Goal: Answer question/provide support: Share knowledge or assist other users

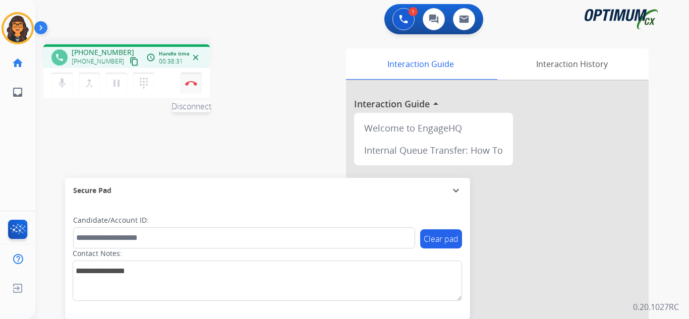
click at [194, 85] on img at bounding box center [191, 83] width 12 height 5
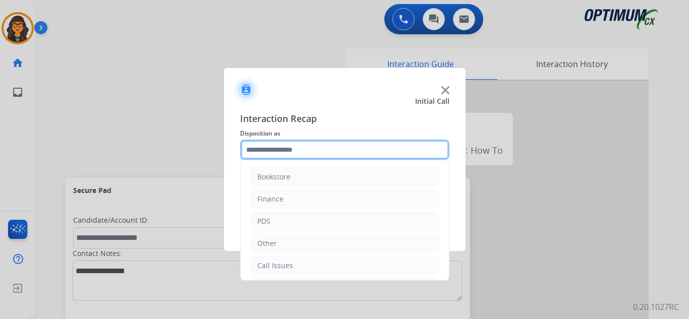
click at [275, 148] on input "text" at bounding box center [344, 150] width 209 height 20
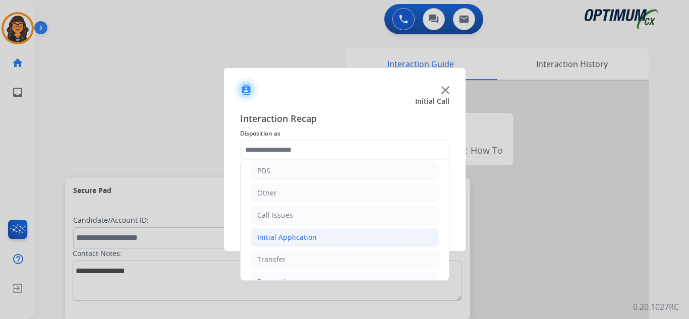
click at [289, 239] on div "Initial Application" at bounding box center [287, 238] width 60 height 10
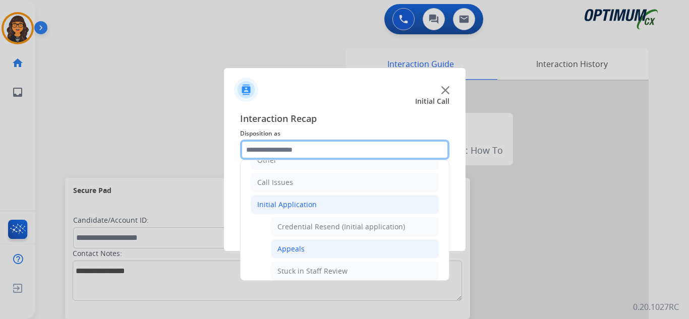
scroll to position [101, 0]
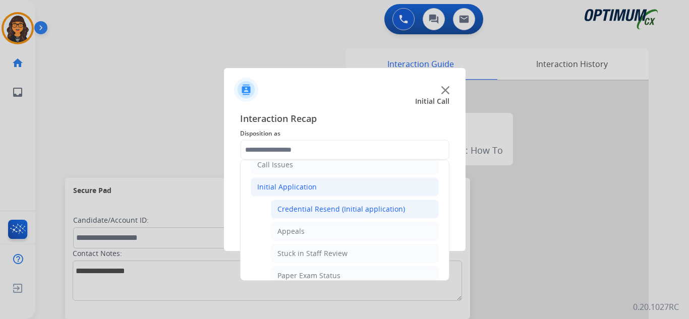
click at [349, 209] on div "Credential Resend (Initial application)" at bounding box center [341, 209] width 128 height 10
type input "**********"
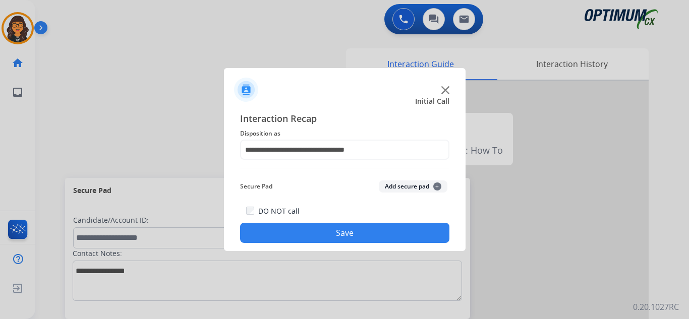
drag, startPoint x: 334, startPoint y: 236, endPoint x: 262, endPoint y: 147, distance: 114.0
click at [333, 236] on button "Save" at bounding box center [344, 233] width 209 height 20
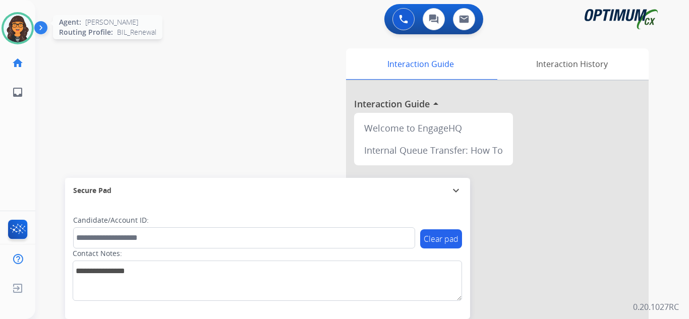
click at [25, 23] on img at bounding box center [18, 28] width 28 height 28
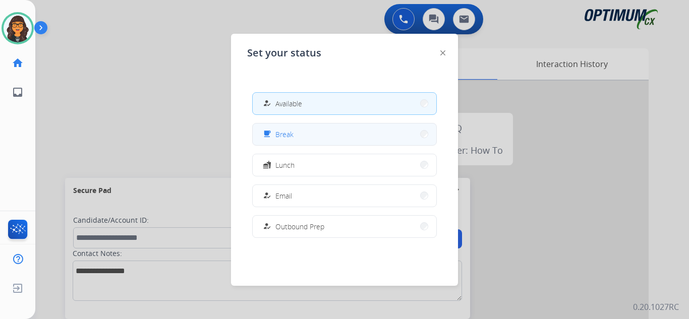
click at [308, 130] on button "free_breakfast Break" at bounding box center [345, 135] width 184 height 22
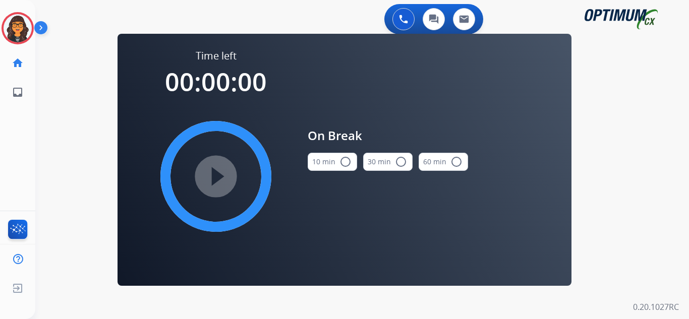
drag, startPoint x: 325, startPoint y: 156, endPoint x: 301, endPoint y: 165, distance: 25.9
click at [323, 157] on button "10 min radio_button_unchecked" at bounding box center [332, 162] width 49 height 18
click at [211, 180] on mat-icon "play_circle_filled" at bounding box center [216, 177] width 12 height 12
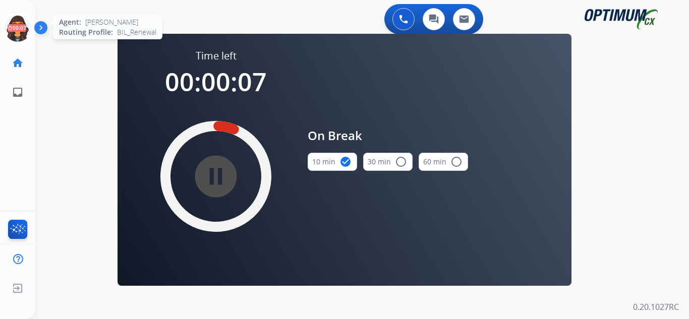
click at [16, 26] on icon at bounding box center [18, 28] width 33 height 33
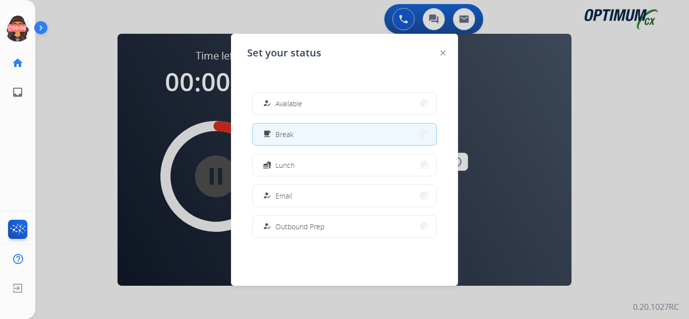
drag, startPoint x: 288, startPoint y: 105, endPoint x: 273, endPoint y: 100, distance: 15.8
click at [288, 104] on span "Available" at bounding box center [288, 103] width 27 height 11
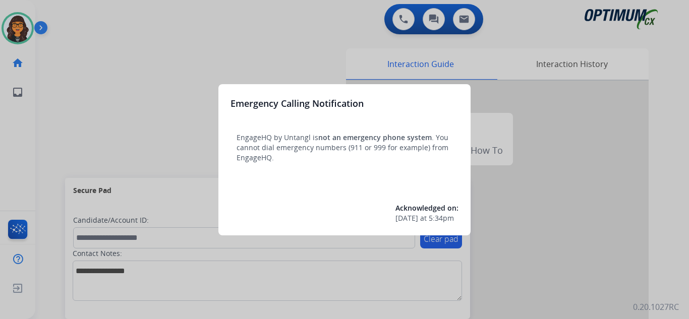
click at [77, 7] on div at bounding box center [344, 159] width 689 height 319
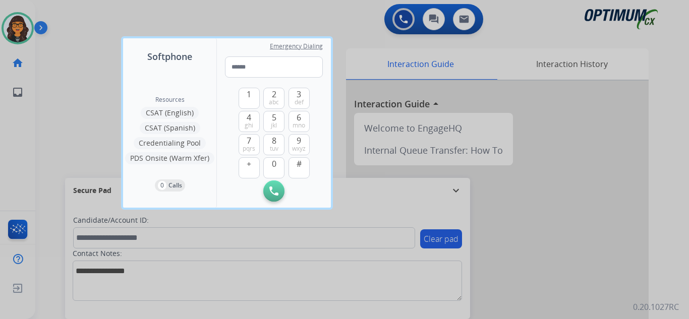
click at [79, 10] on div at bounding box center [344, 159] width 689 height 319
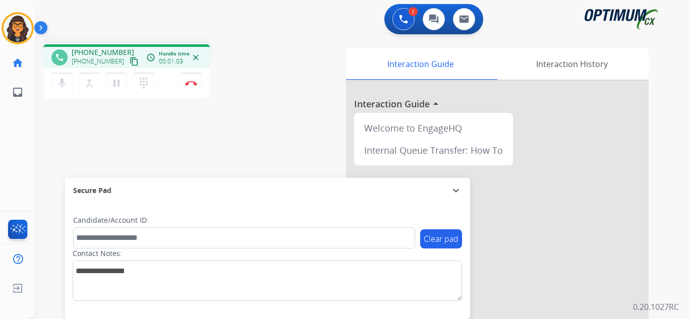
click at [130, 62] on mat-icon "content_copy" at bounding box center [134, 61] width 9 height 9
click at [130, 59] on mat-icon "content_copy" at bounding box center [134, 61] width 9 height 9
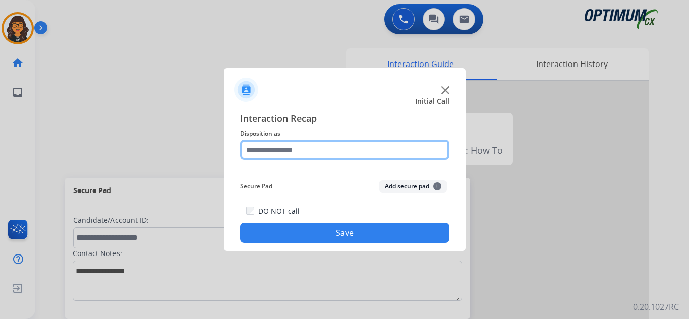
click at [255, 150] on input "text" at bounding box center [344, 150] width 209 height 20
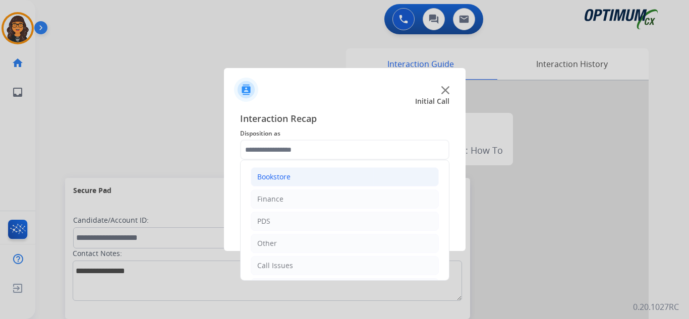
click at [315, 178] on li "Bookstore" at bounding box center [345, 176] width 188 height 19
click at [302, 266] on div "Order Status" at bounding box center [298, 266] width 43 height 10
type input "**********"
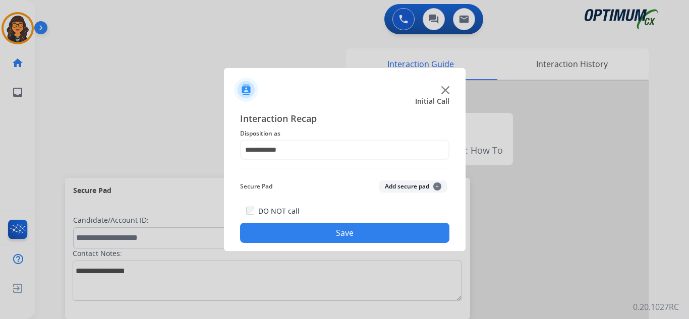
click at [307, 236] on button "Save" at bounding box center [344, 233] width 209 height 20
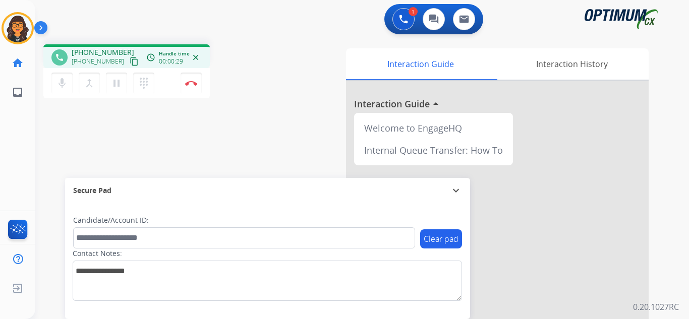
click at [130, 63] on mat-icon "content_copy" at bounding box center [134, 61] width 9 height 9
click at [189, 84] on img at bounding box center [191, 83] width 12 height 5
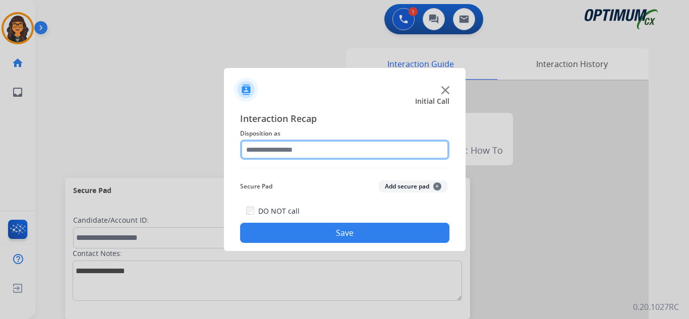
click at [303, 146] on input "text" at bounding box center [344, 150] width 209 height 20
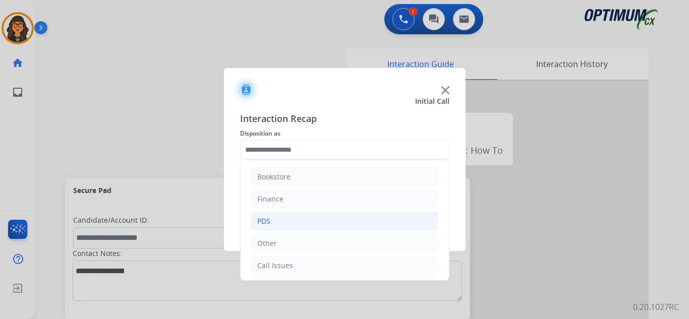
click at [272, 225] on li "PDS" at bounding box center [345, 221] width 188 height 19
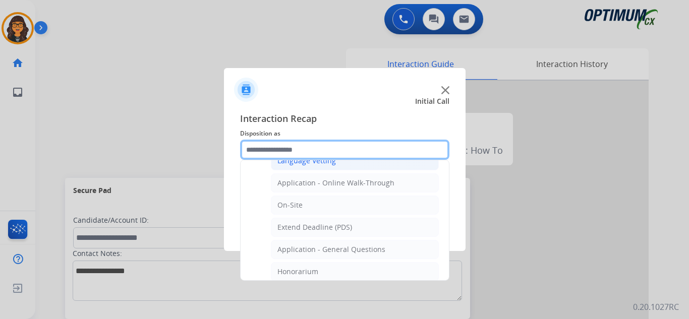
scroll to position [252, 0]
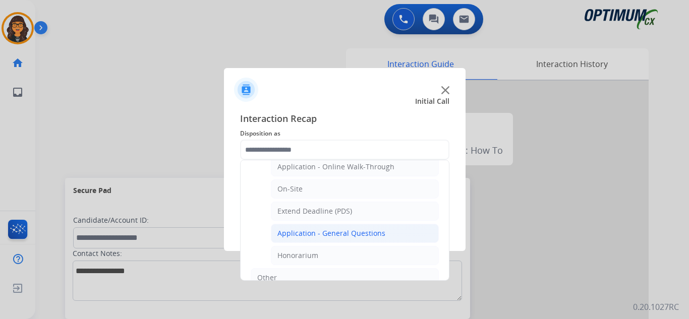
click at [336, 233] on div "Application - General Questions" at bounding box center [331, 234] width 108 height 10
type input "**********"
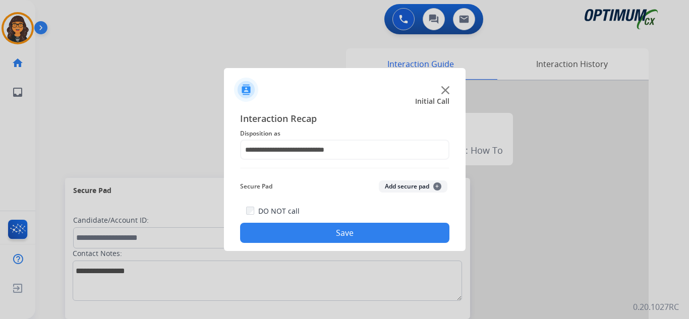
click at [330, 231] on button "Save" at bounding box center [344, 233] width 209 height 20
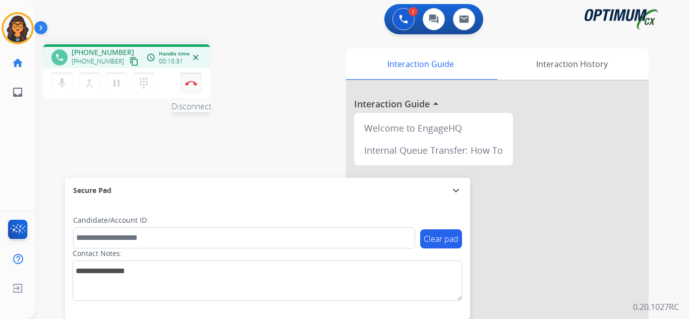
click at [191, 85] on img at bounding box center [191, 83] width 12 height 5
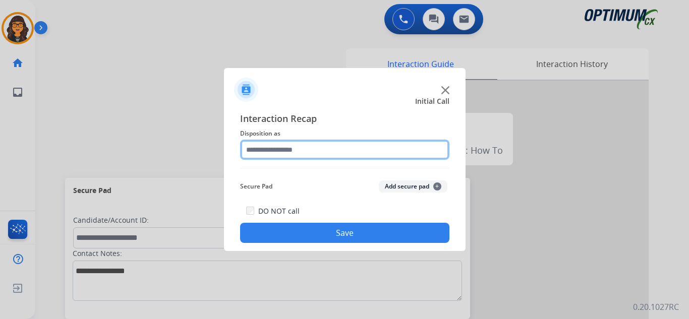
click at [267, 153] on input "text" at bounding box center [344, 150] width 209 height 20
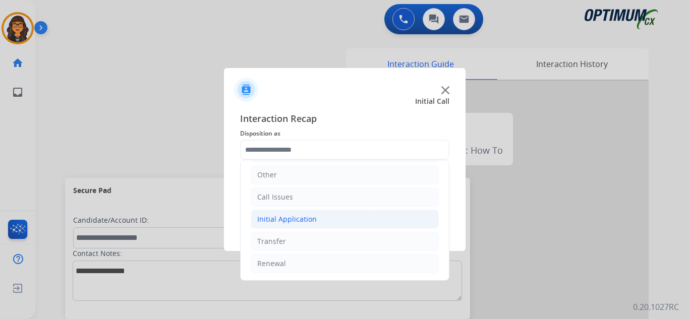
drag, startPoint x: 277, startPoint y: 260, endPoint x: 355, endPoint y: 224, distance: 85.1
click at [278, 259] on div "Renewal" at bounding box center [271, 264] width 29 height 10
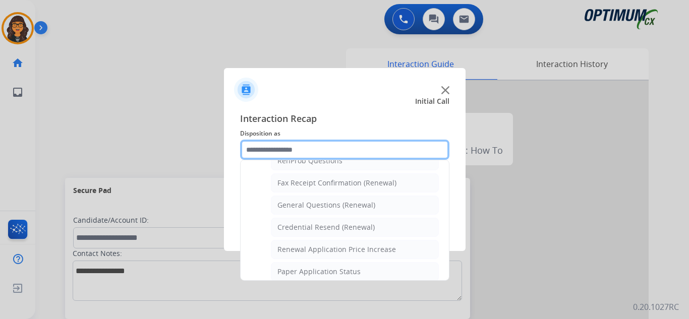
scroll to position [220, 0]
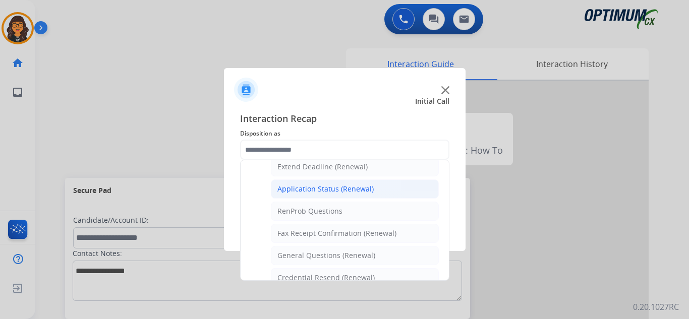
click at [315, 185] on div "Application Status (Renewal)" at bounding box center [325, 189] width 96 height 10
type input "**********"
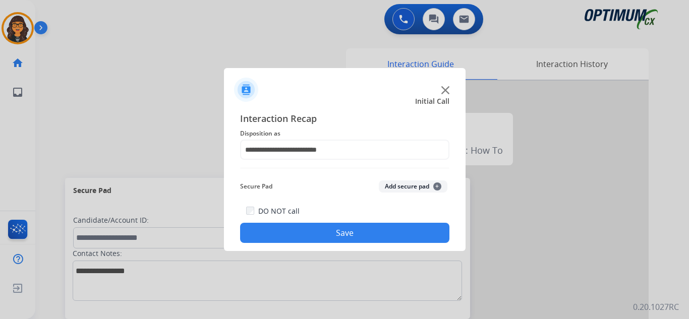
drag, startPoint x: 329, startPoint y: 238, endPoint x: 323, endPoint y: 223, distance: 16.5
click at [329, 238] on button "Save" at bounding box center [344, 233] width 209 height 20
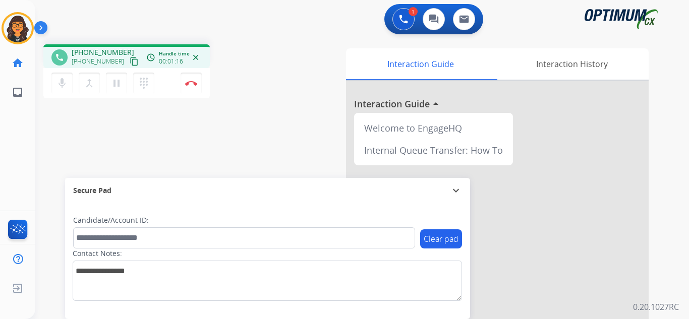
click at [130, 61] on mat-icon "content_copy" at bounding box center [134, 61] width 9 height 9
click at [191, 83] on img at bounding box center [191, 83] width 12 height 5
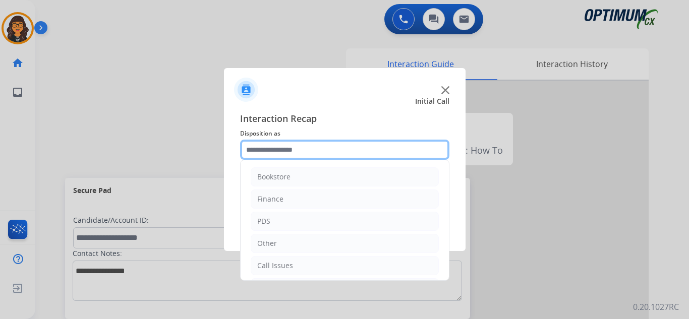
click at [295, 151] on input "text" at bounding box center [344, 150] width 209 height 20
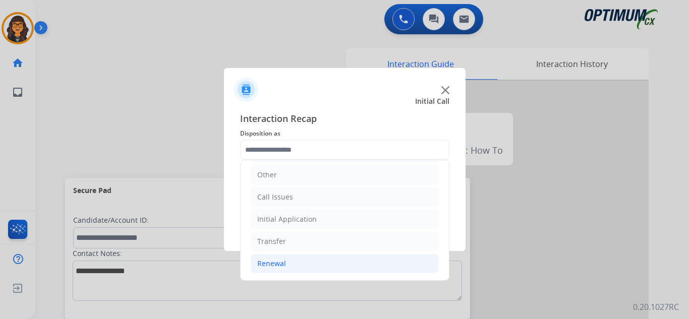
click at [311, 263] on li "Renewal" at bounding box center [345, 263] width 188 height 19
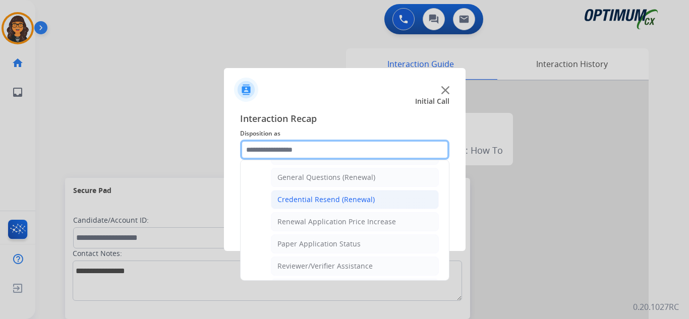
scroll to position [321, 0]
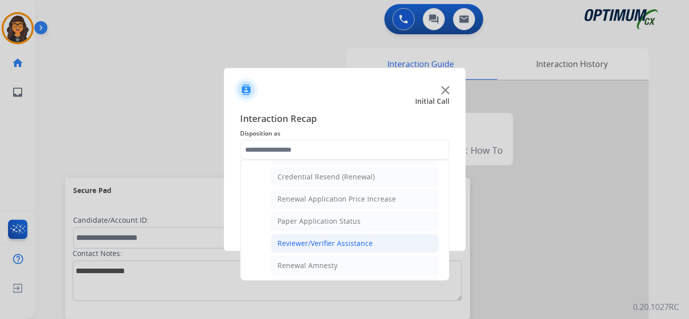
click at [331, 243] on div "Reviewer/Verifier Assistance" at bounding box center [324, 244] width 95 height 10
type input "**********"
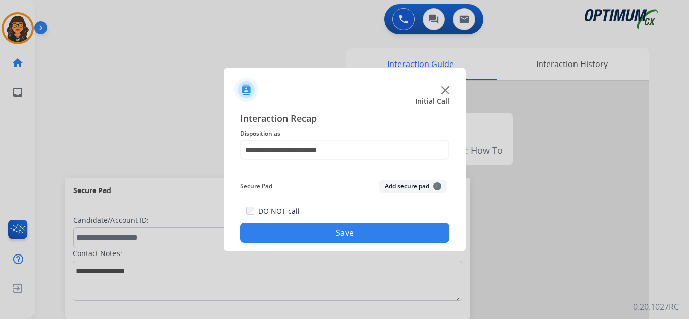
click at [325, 228] on button "Save" at bounding box center [344, 233] width 209 height 20
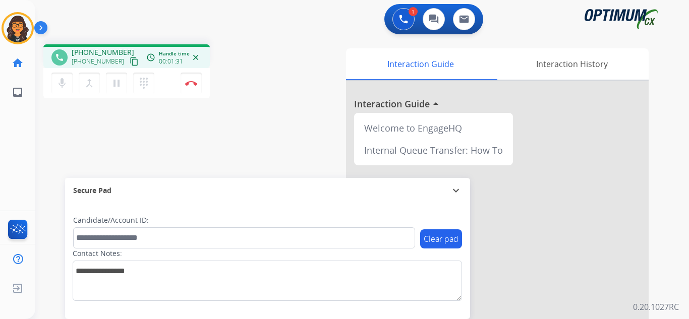
click at [130, 62] on mat-icon "content_copy" at bounding box center [134, 61] width 9 height 9
click at [190, 80] on button "Disconnect" at bounding box center [191, 83] width 21 height 21
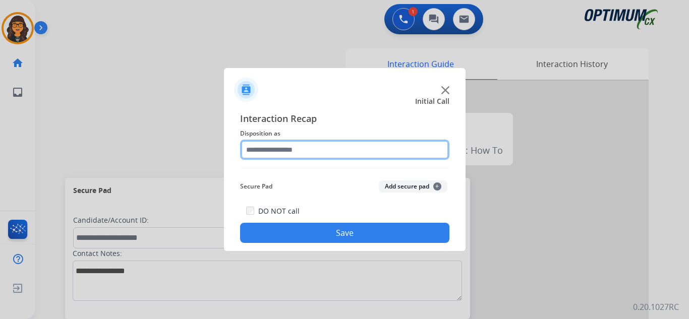
click at [271, 150] on input "text" at bounding box center [344, 150] width 209 height 20
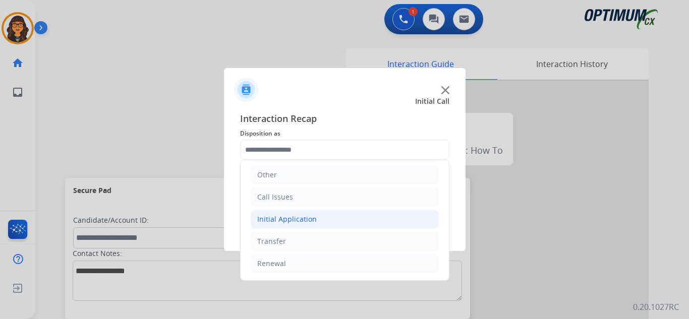
click at [300, 222] on div "Initial Application" at bounding box center [287, 219] width 60 height 10
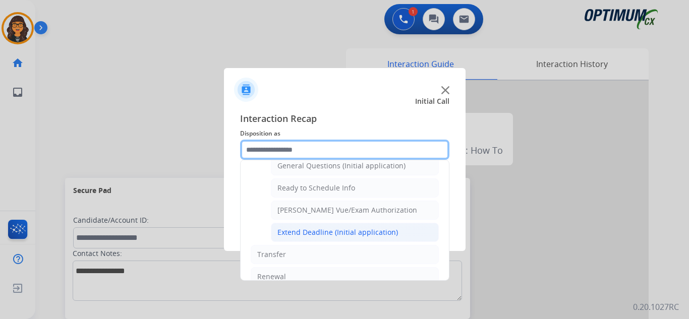
scroll to position [611, 0]
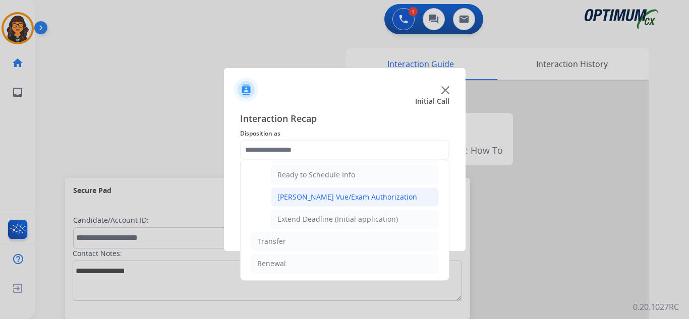
click at [329, 202] on div "[PERSON_NAME] Vue/Exam Authorization" at bounding box center [347, 197] width 140 height 10
type input "**********"
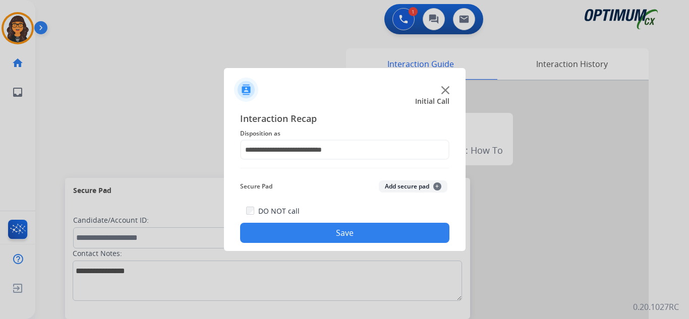
click at [340, 231] on button "Save" at bounding box center [344, 233] width 209 height 20
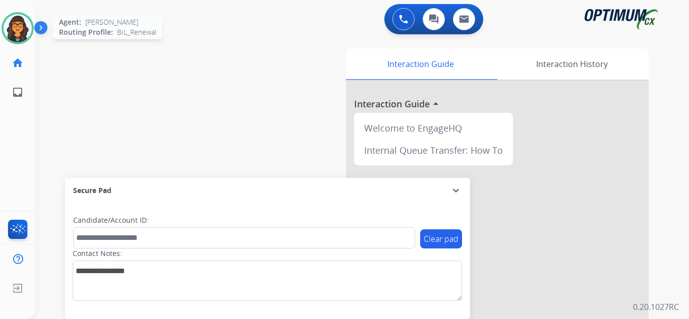
click at [27, 30] on img at bounding box center [18, 28] width 28 height 28
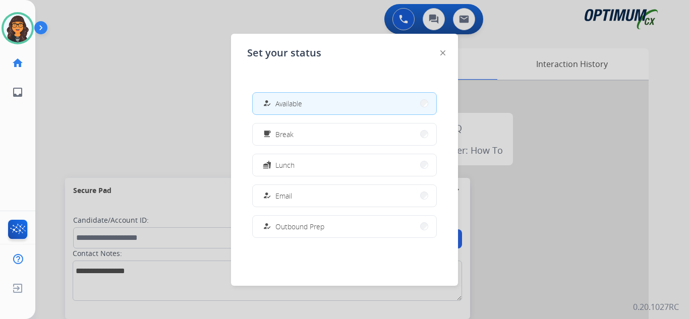
click at [288, 159] on button "fastfood Lunch" at bounding box center [345, 165] width 184 height 22
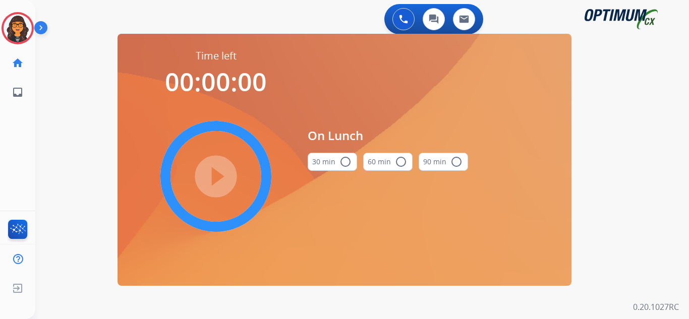
click at [340, 160] on mat-icon "radio_button_unchecked" at bounding box center [346, 162] width 12 height 12
click at [215, 171] on mat-icon "play_circle_filled" at bounding box center [216, 177] width 12 height 12
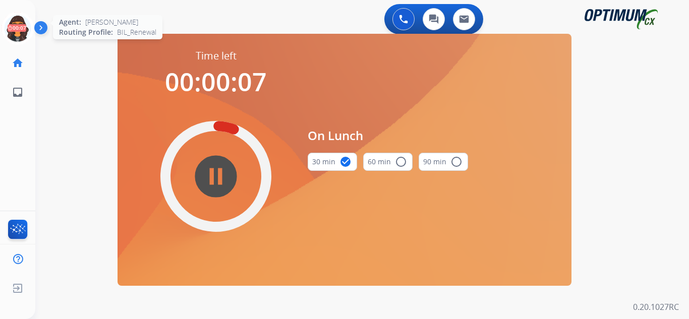
click at [14, 29] on icon at bounding box center [18, 28] width 33 height 33
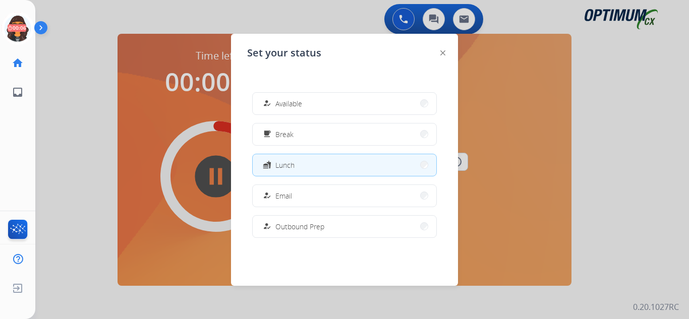
drag, startPoint x: 283, startPoint y: 103, endPoint x: 271, endPoint y: 99, distance: 12.5
click at [283, 104] on span "Available" at bounding box center [288, 103] width 27 height 11
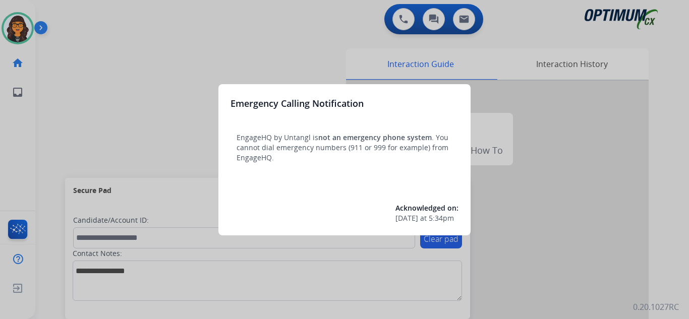
click at [87, 32] on div at bounding box center [344, 159] width 689 height 319
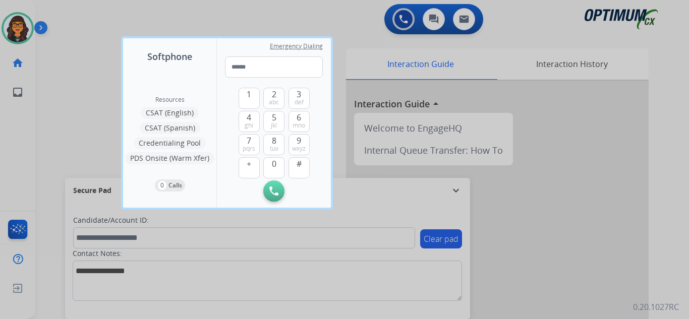
click at [87, 32] on div at bounding box center [344, 159] width 689 height 319
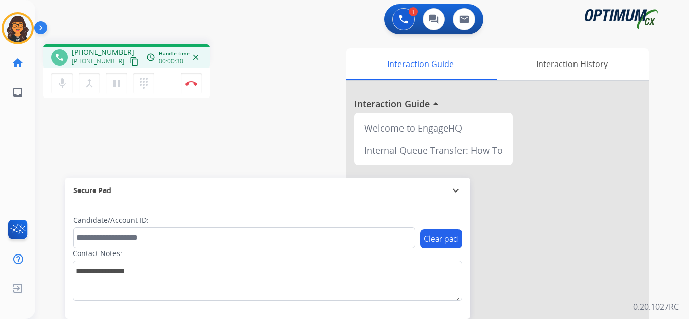
click at [130, 61] on mat-icon "content_copy" at bounding box center [134, 61] width 9 height 9
click at [130, 63] on mat-icon "content_copy" at bounding box center [134, 61] width 9 height 9
click at [190, 83] on img at bounding box center [191, 83] width 12 height 5
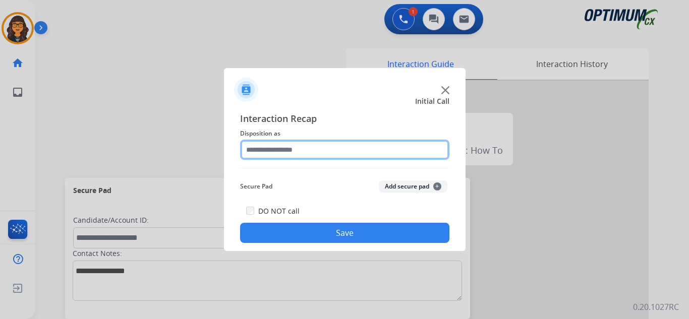
click at [265, 146] on input "text" at bounding box center [344, 150] width 209 height 20
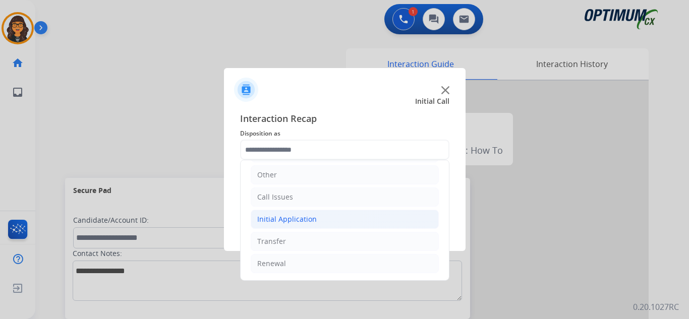
click at [305, 213] on li "Initial Application" at bounding box center [345, 219] width 188 height 19
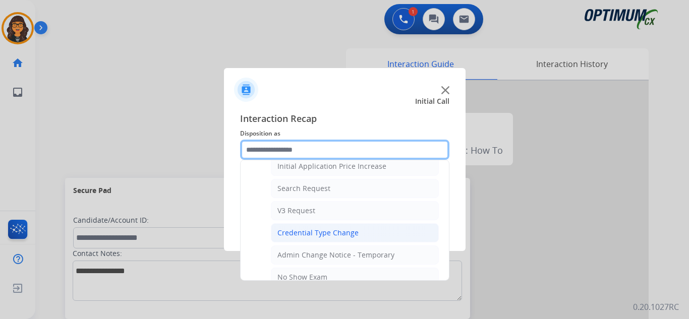
scroll to position [371, 0]
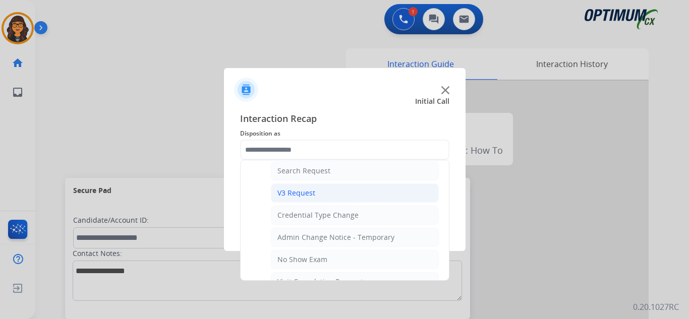
click at [300, 192] on div "V3 Request" at bounding box center [296, 193] width 38 height 10
type input "**********"
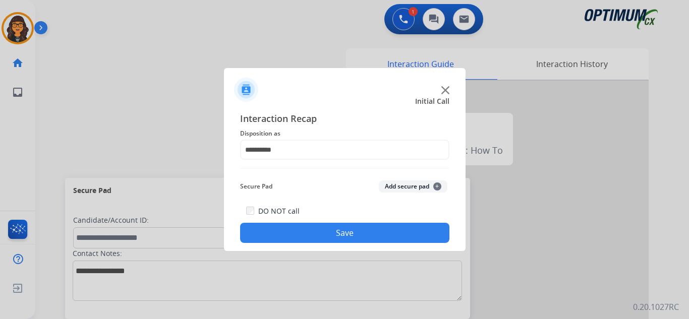
click at [319, 233] on button "Save" at bounding box center [344, 233] width 209 height 20
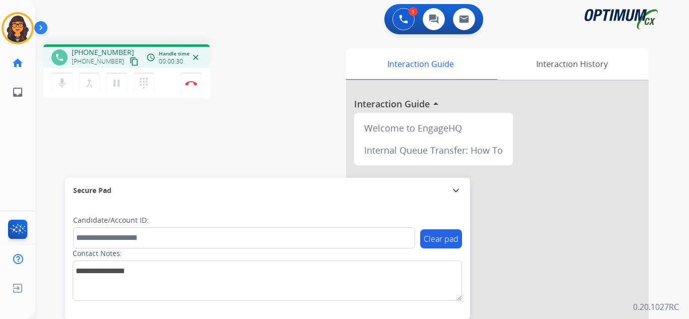
click at [130, 60] on mat-icon "content_copy" at bounding box center [134, 61] width 9 height 9
click at [192, 85] on img at bounding box center [191, 83] width 12 height 5
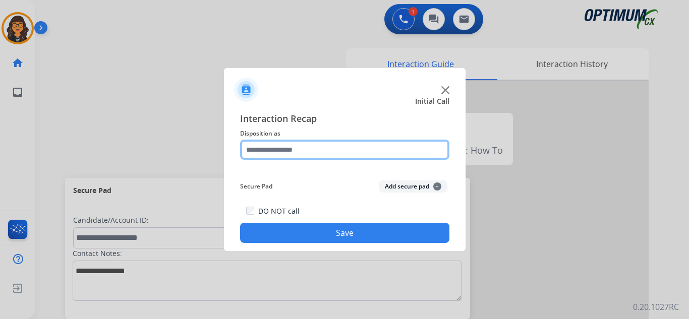
click at [277, 150] on input "text" at bounding box center [344, 150] width 209 height 20
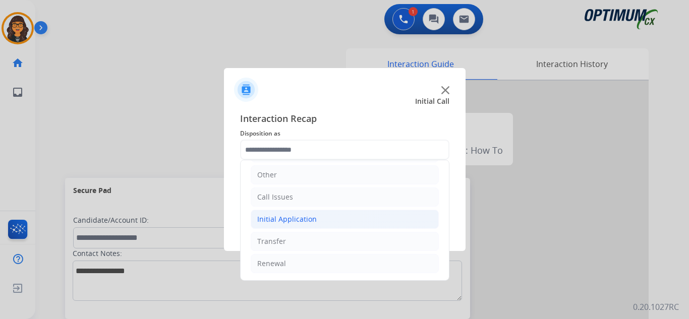
drag, startPoint x: 290, startPoint y: 217, endPoint x: 330, endPoint y: 222, distance: 40.2
click at [290, 216] on div "Initial Application" at bounding box center [287, 219] width 60 height 10
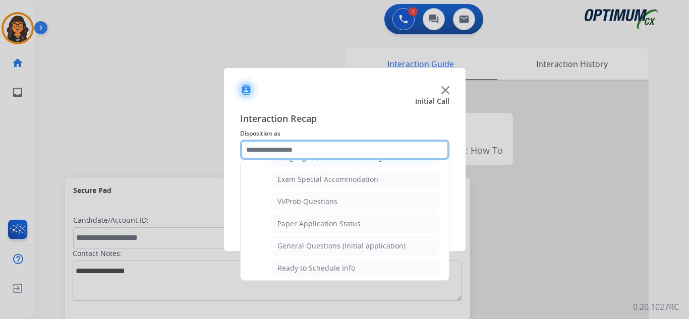
scroll to position [573, 0]
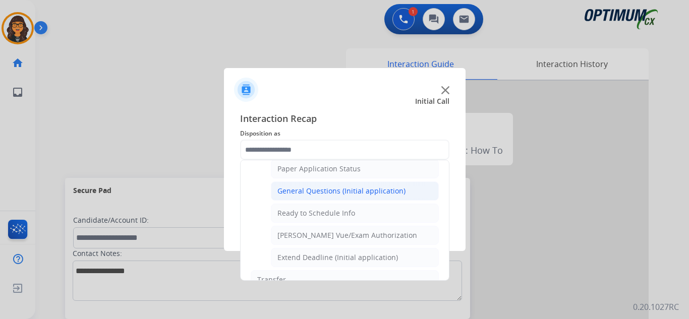
click at [332, 189] on div "General Questions (Initial application)" at bounding box center [341, 191] width 128 height 10
type input "**********"
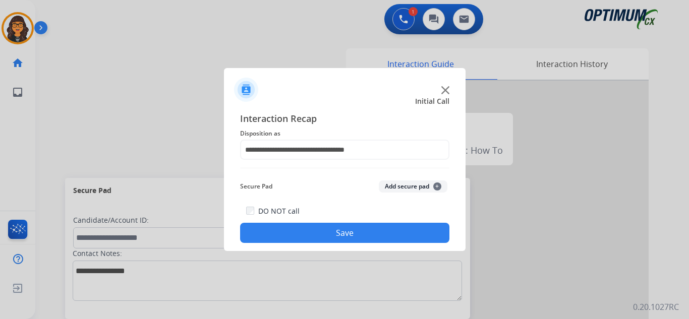
drag, startPoint x: 333, startPoint y: 235, endPoint x: 304, endPoint y: 171, distance: 70.9
click at [333, 235] on button "Save" at bounding box center [344, 233] width 209 height 20
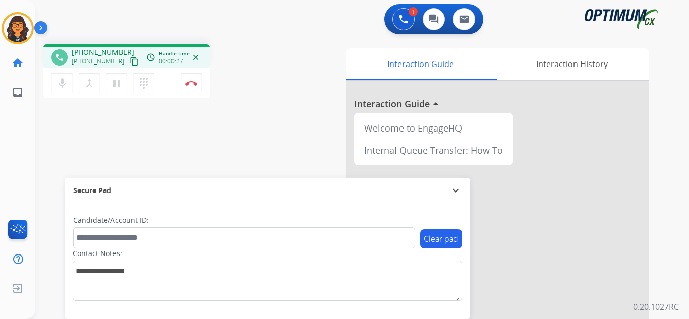
click at [130, 65] on mat-icon "content_copy" at bounding box center [134, 61] width 9 height 9
click at [116, 82] on mat-icon "pause" at bounding box center [116, 83] width 12 height 12
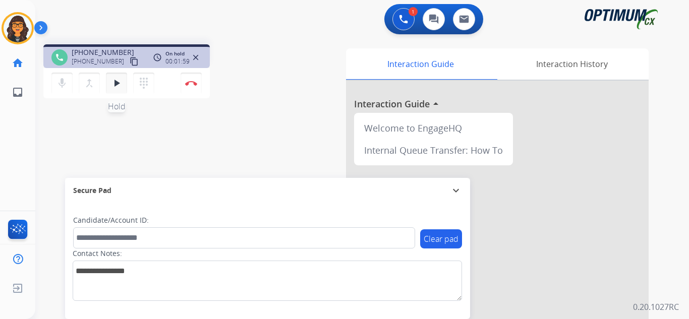
click at [117, 83] on mat-icon "play_arrow" at bounding box center [116, 83] width 12 height 12
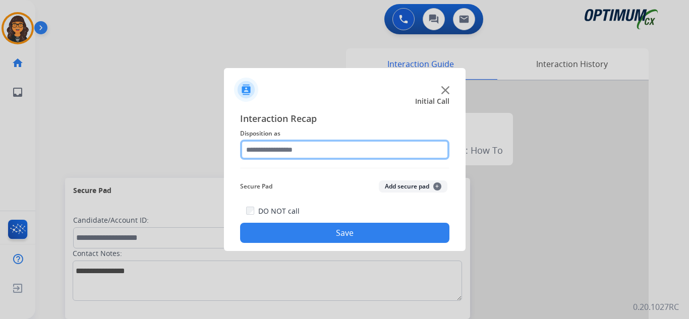
click at [287, 148] on input "text" at bounding box center [344, 150] width 209 height 20
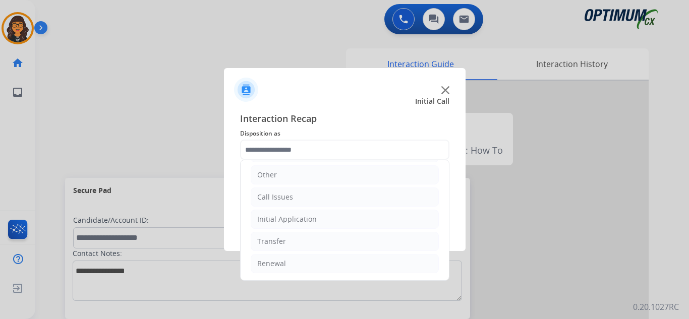
drag, startPoint x: 277, startPoint y: 264, endPoint x: 353, endPoint y: 252, distance: 76.6
click at [277, 264] on div "Renewal" at bounding box center [271, 264] width 29 height 10
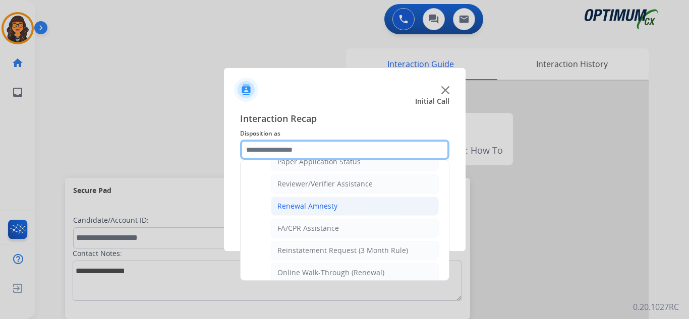
scroll to position [389, 0]
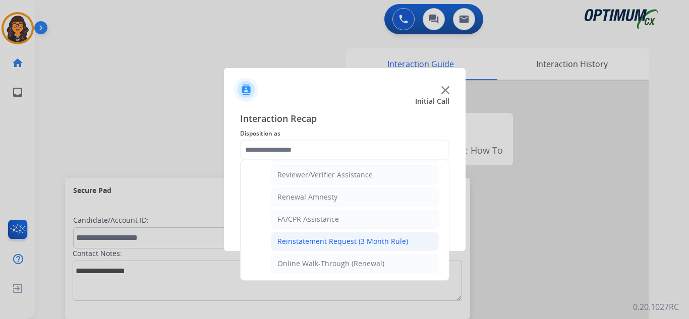
click at [344, 241] on div "Reinstatement Request (3 Month Rule)" at bounding box center [342, 242] width 131 height 10
type input "**********"
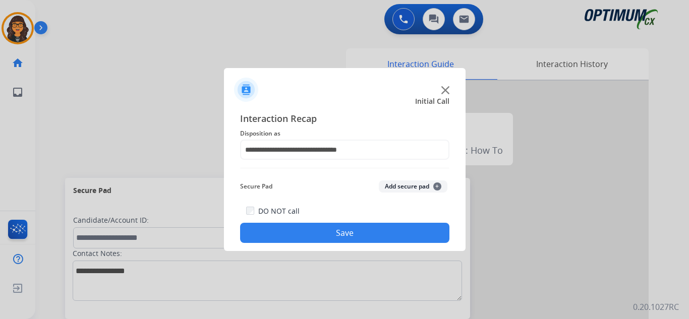
click at [333, 233] on button "Save" at bounding box center [344, 233] width 209 height 20
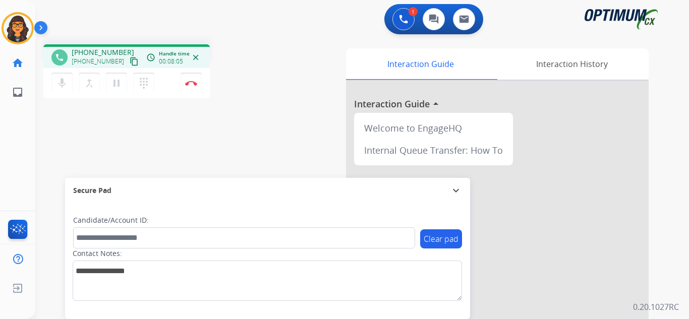
click at [130, 59] on mat-icon "content_copy" at bounding box center [134, 61] width 9 height 9
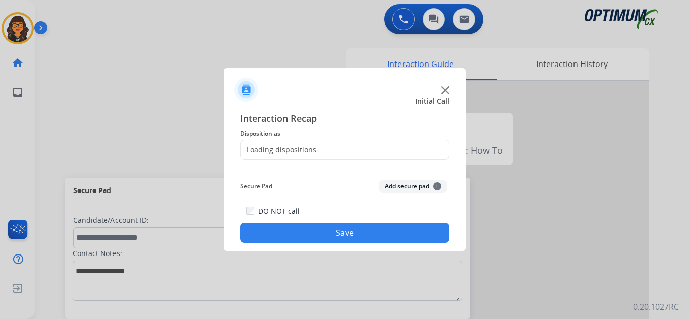
click at [193, 84] on div at bounding box center [344, 159] width 689 height 319
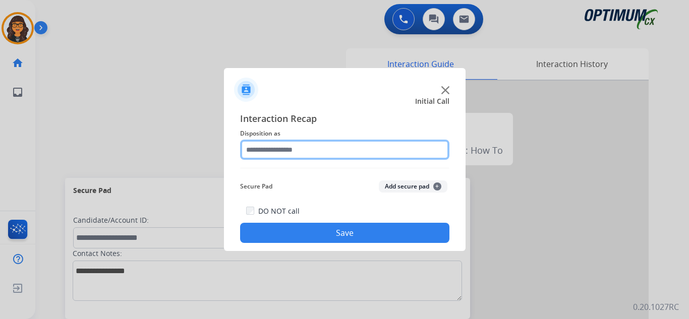
click at [249, 154] on input "text" at bounding box center [344, 150] width 209 height 20
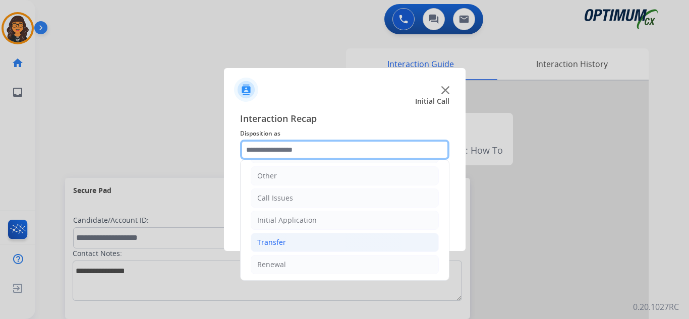
scroll to position [69, 0]
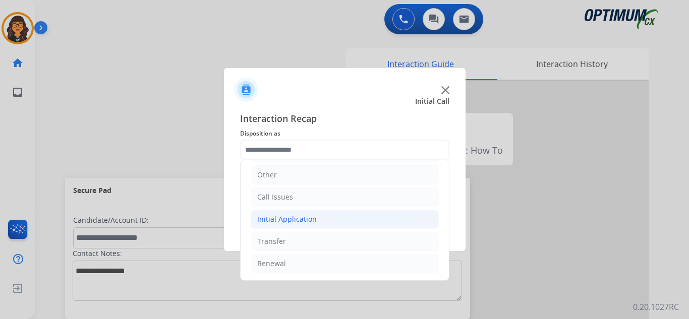
click at [294, 219] on div "Initial Application" at bounding box center [287, 219] width 60 height 10
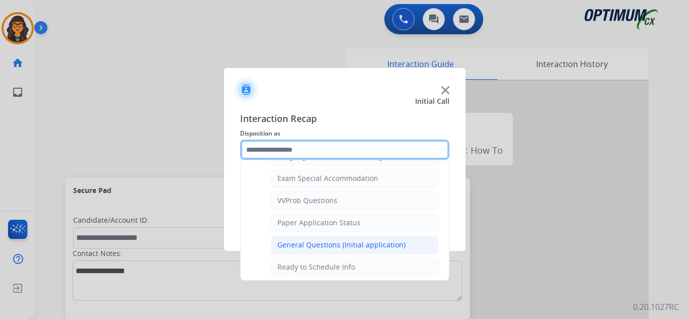
scroll to position [523, 0]
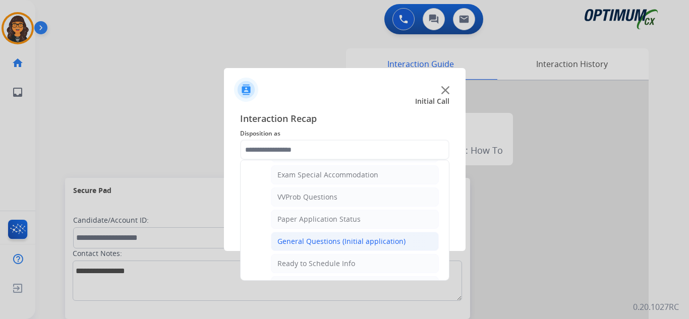
click at [335, 244] on div "General Questions (Initial application)" at bounding box center [341, 242] width 128 height 10
type input "**********"
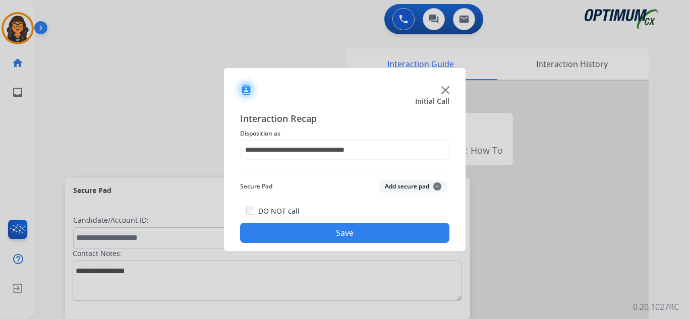
drag, startPoint x: 333, startPoint y: 233, endPoint x: 310, endPoint y: 215, distance: 29.6
click at [333, 233] on button "Save" at bounding box center [344, 233] width 209 height 20
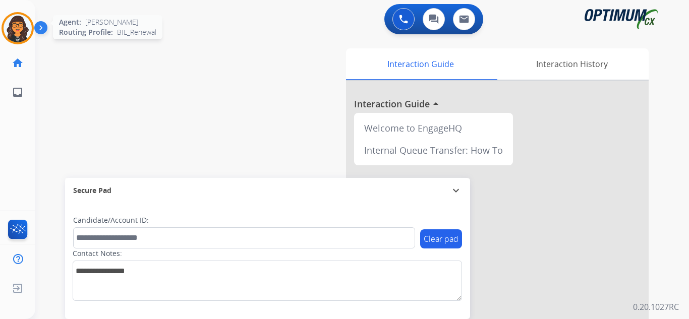
click at [15, 26] on img at bounding box center [18, 28] width 28 height 28
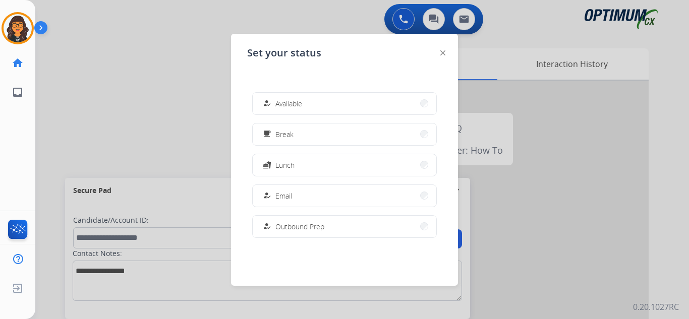
click at [296, 102] on span "Available" at bounding box center [288, 103] width 27 height 11
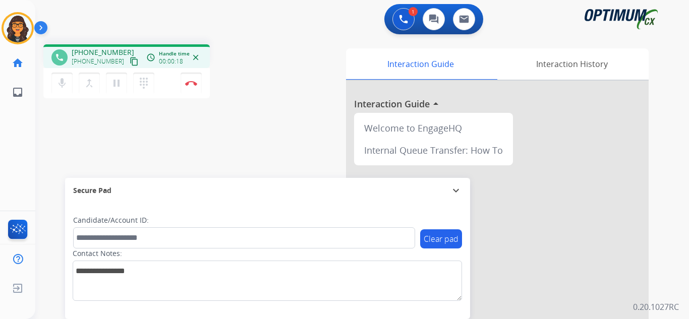
click at [130, 62] on mat-icon "content_copy" at bounding box center [134, 61] width 9 height 9
click at [187, 83] on img at bounding box center [191, 83] width 12 height 5
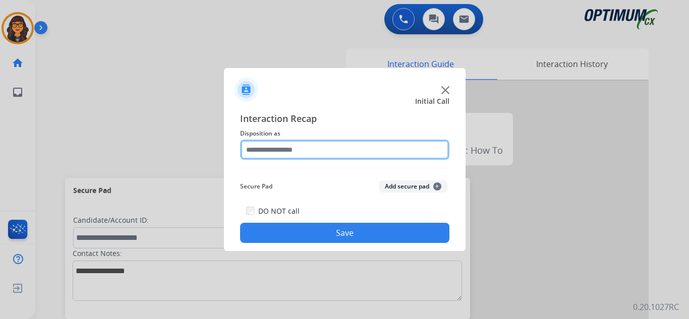
click at [251, 151] on input "text" at bounding box center [344, 150] width 209 height 20
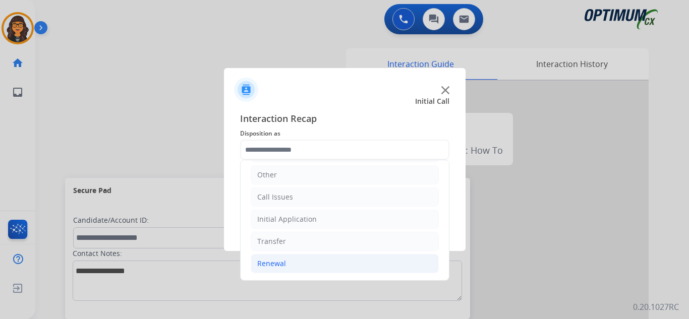
click at [271, 265] on div "Renewal" at bounding box center [271, 264] width 29 height 10
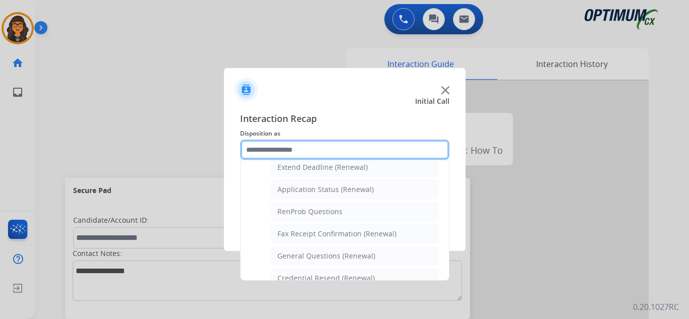
scroll to position [220, 0]
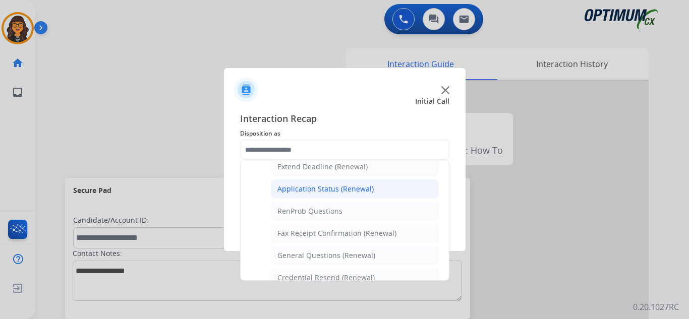
click at [353, 190] on div "Application Status (Renewal)" at bounding box center [325, 189] width 96 height 10
type input "**********"
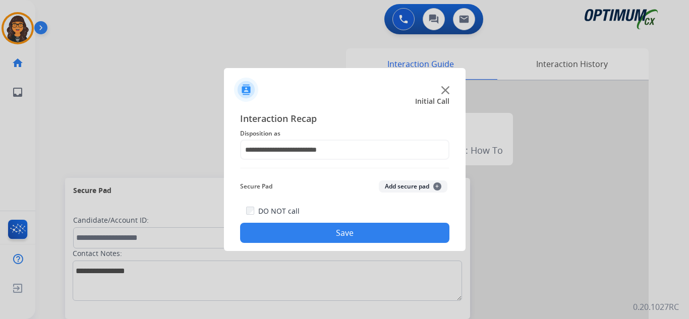
click at [351, 239] on button "Save" at bounding box center [344, 233] width 209 height 20
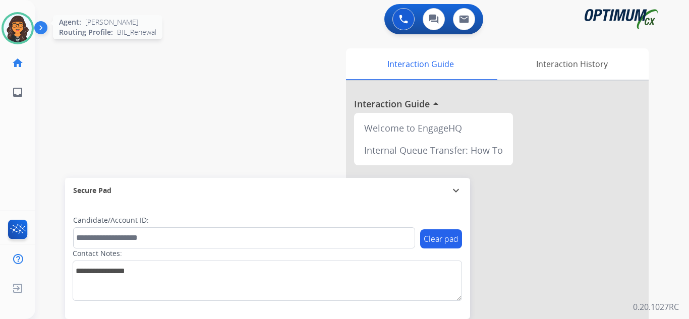
click at [23, 36] on img at bounding box center [18, 28] width 28 height 28
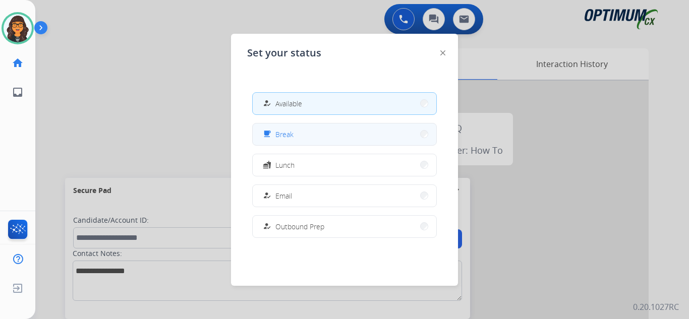
click at [294, 138] on span "Break" at bounding box center [284, 134] width 18 height 11
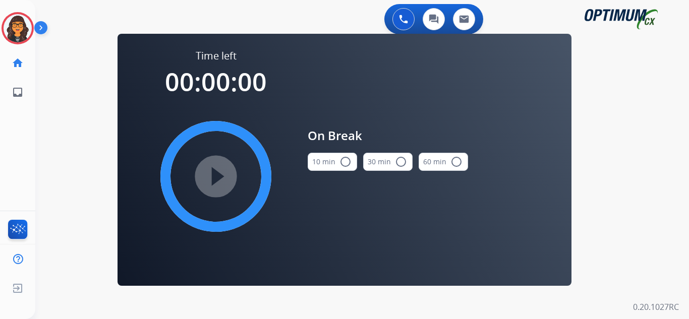
drag, startPoint x: 342, startPoint y: 165, endPoint x: 324, endPoint y: 165, distance: 17.7
click at [341, 165] on mat-icon "radio_button_unchecked" at bounding box center [346, 162] width 12 height 12
click at [222, 176] on mat-icon "play_circle_filled" at bounding box center [216, 177] width 12 height 12
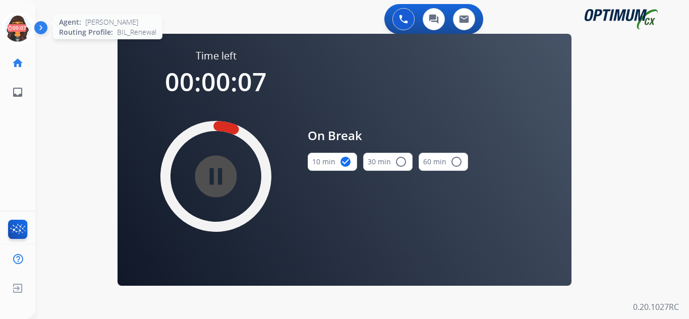
click at [17, 30] on icon at bounding box center [18, 28] width 33 height 33
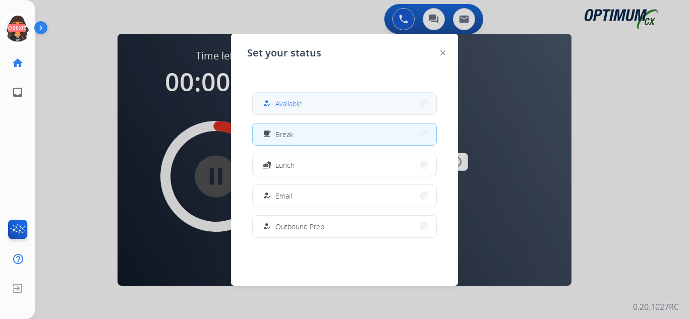
click at [280, 104] on span "Available" at bounding box center [288, 103] width 27 height 11
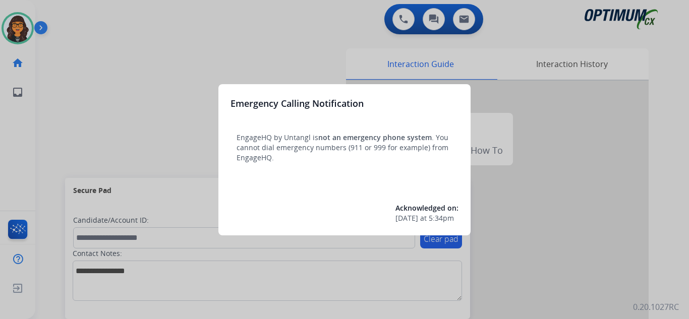
click at [66, 16] on div at bounding box center [344, 159] width 689 height 319
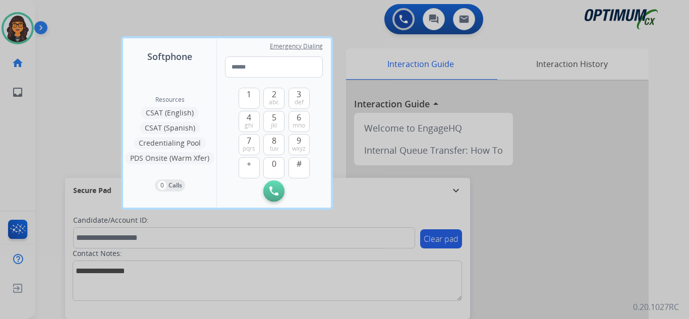
click at [66, 16] on div at bounding box center [344, 159] width 689 height 319
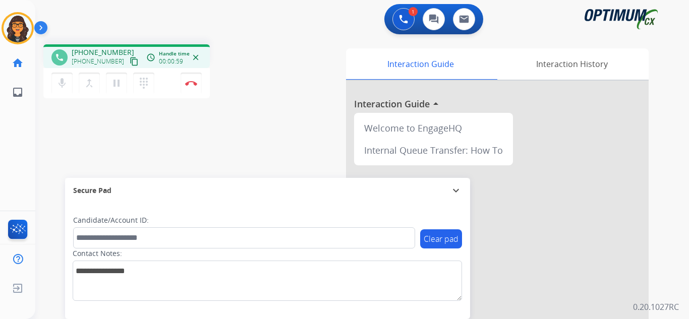
click at [130, 61] on mat-icon "content_copy" at bounding box center [134, 61] width 9 height 9
click at [187, 80] on button "Disconnect" at bounding box center [191, 83] width 21 height 21
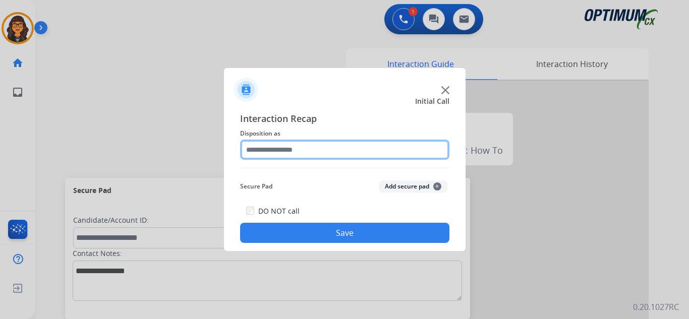
click at [272, 155] on input "text" at bounding box center [344, 150] width 209 height 20
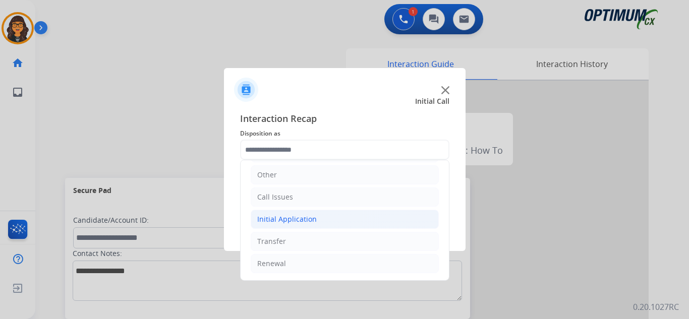
click at [280, 221] on div "Initial Application" at bounding box center [287, 219] width 60 height 10
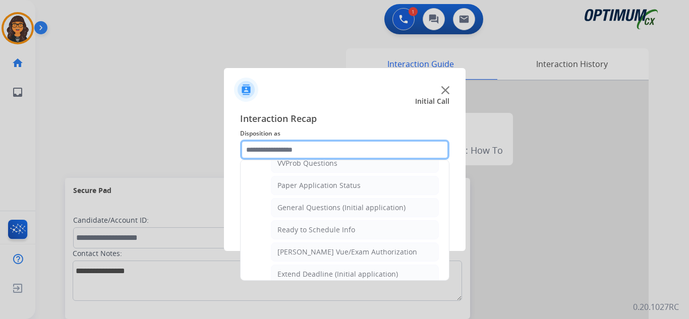
scroll to position [573, 0]
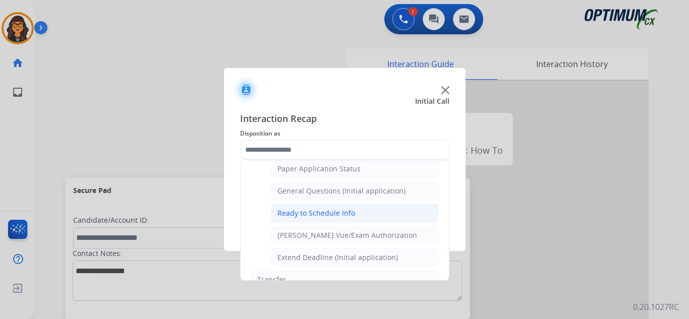
click at [343, 212] on div "Ready to Schedule Info" at bounding box center [316, 213] width 78 height 10
type input "**********"
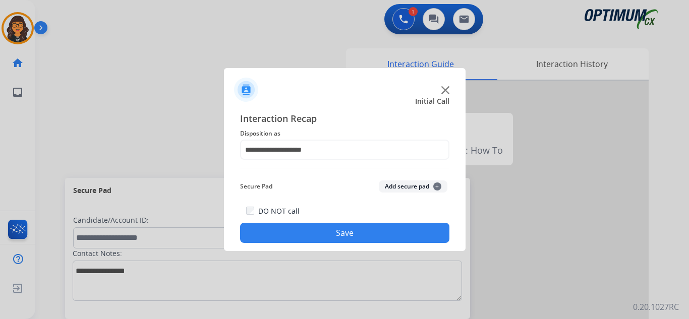
click at [354, 227] on button "Save" at bounding box center [344, 233] width 209 height 20
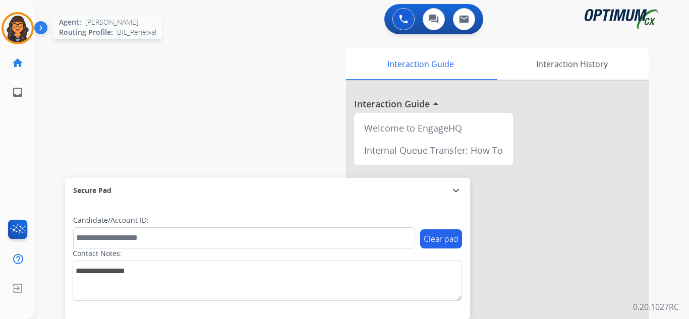
click at [9, 26] on img at bounding box center [18, 28] width 28 height 28
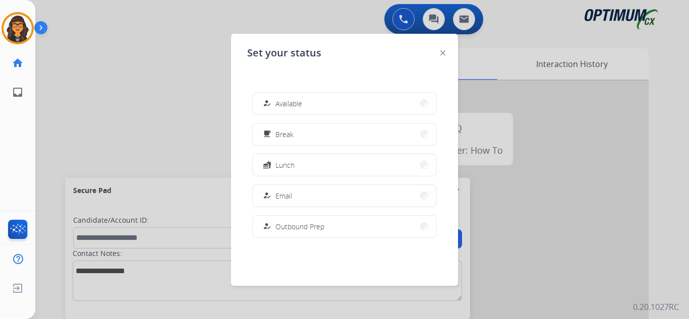
click at [344, 104] on button "how_to_reg Available" at bounding box center [345, 104] width 184 height 22
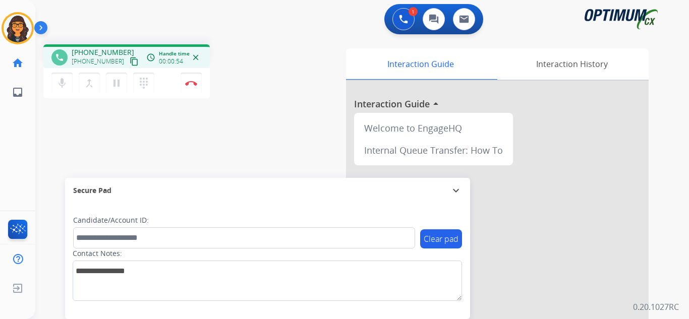
click at [130, 60] on mat-icon "content_copy" at bounding box center [134, 61] width 9 height 9
click at [184, 78] on button "Disconnect" at bounding box center [191, 83] width 21 height 21
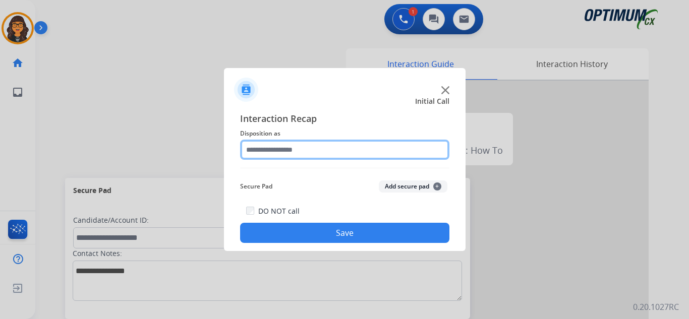
click at [281, 153] on input "text" at bounding box center [344, 150] width 209 height 20
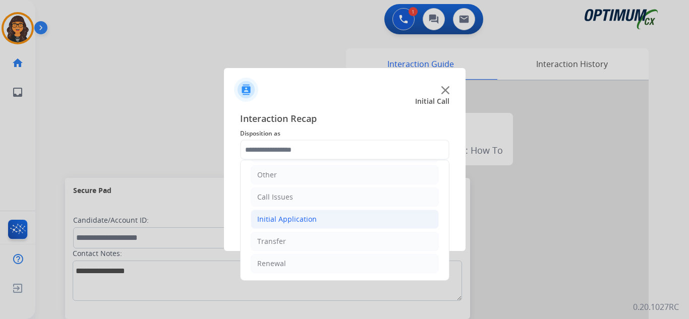
click at [291, 217] on div "Initial Application" at bounding box center [287, 219] width 60 height 10
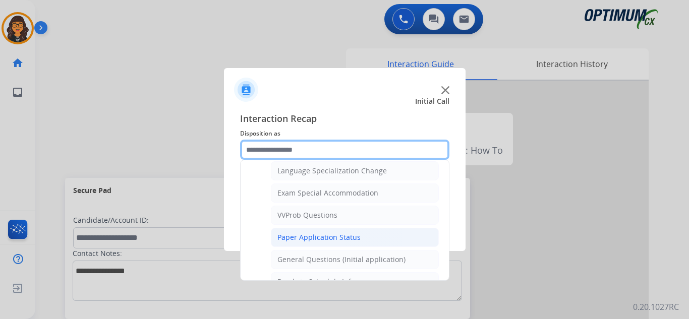
scroll to position [523, 0]
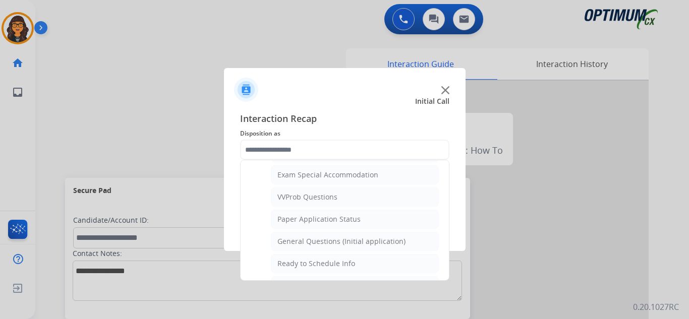
click at [324, 235] on li "General Questions (Initial application)" at bounding box center [355, 241] width 168 height 19
type input "**********"
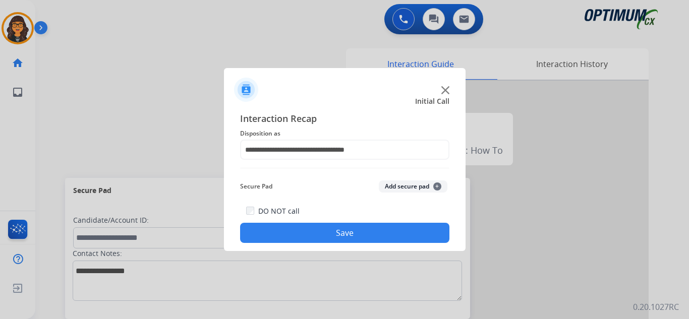
click at [325, 225] on button "Save" at bounding box center [344, 233] width 209 height 20
